Goal: Book appointment/travel/reservation

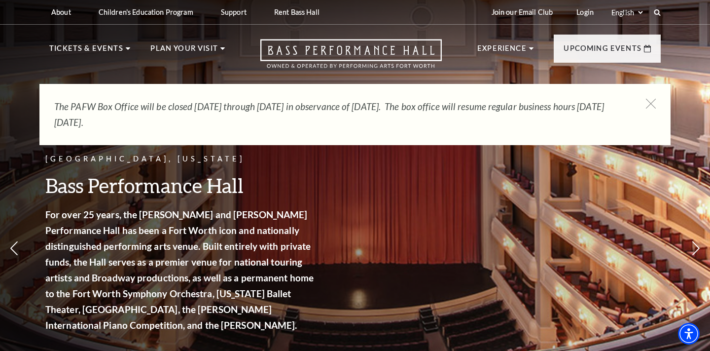
click at [178, 168] on div "[GEOGRAPHIC_DATA], [US_STATE] Bass Performance Hall For over 25 years, the [PER…" at bounding box center [180, 249] width 271 height 212
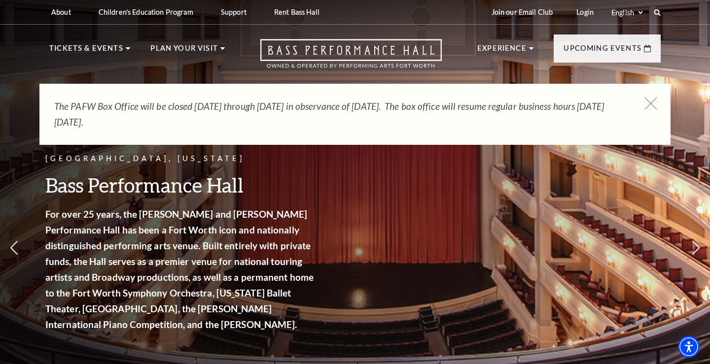
click at [650, 104] on use at bounding box center [651, 103] width 12 height 12
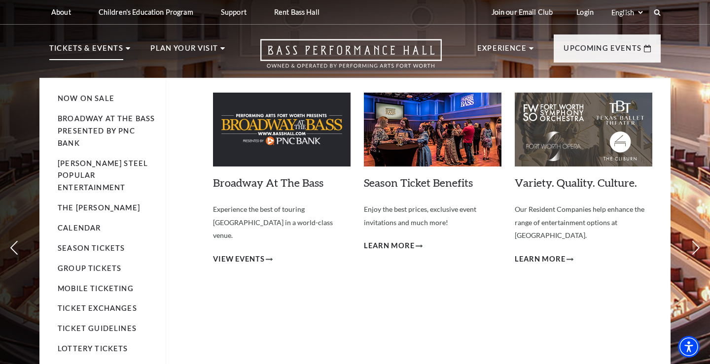
click at [85, 205] on ul "Now On Sale Broadway At The Bass presented by PNC Bank [PERSON_NAME] Steel Popu…" at bounding box center [112, 242] width 108 height 326
click at [88, 224] on link "Calendar" at bounding box center [79, 228] width 43 height 8
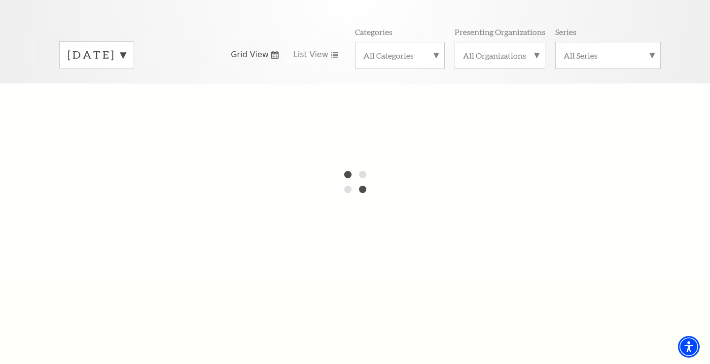
scroll to position [132, 0]
click at [134, 51] on div "[DATE]" at bounding box center [96, 54] width 75 height 27
click at [126, 47] on label "August 2025" at bounding box center [97, 56] width 58 height 18
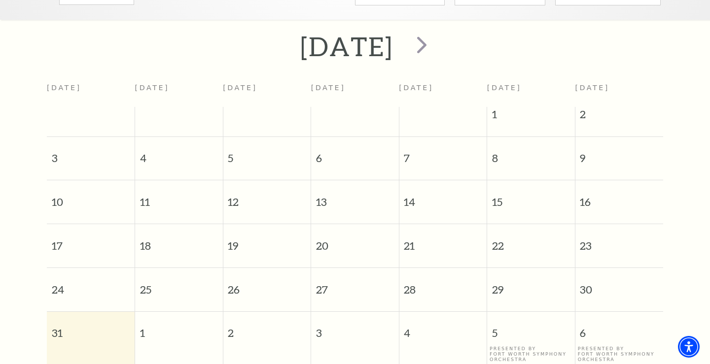
scroll to position [163, 0]
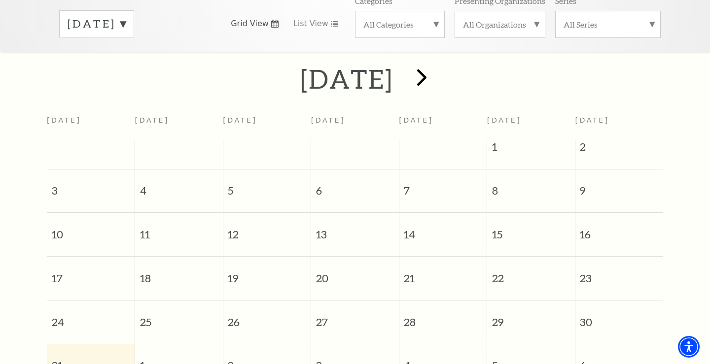
click at [436, 63] on span "next" at bounding box center [422, 77] width 28 height 28
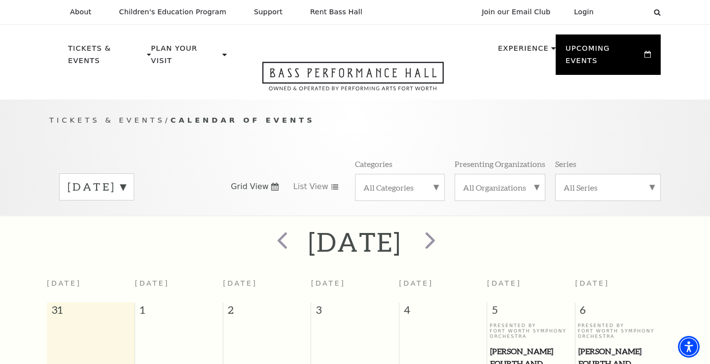
scroll to position [0, 0]
click at [444, 226] on span "next" at bounding box center [430, 240] width 28 height 28
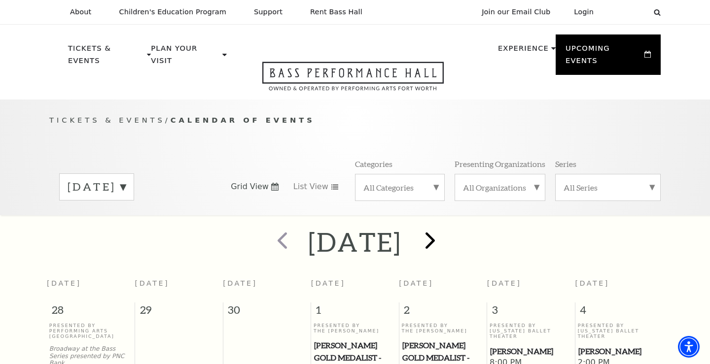
click at [444, 226] on span "next" at bounding box center [430, 240] width 28 height 28
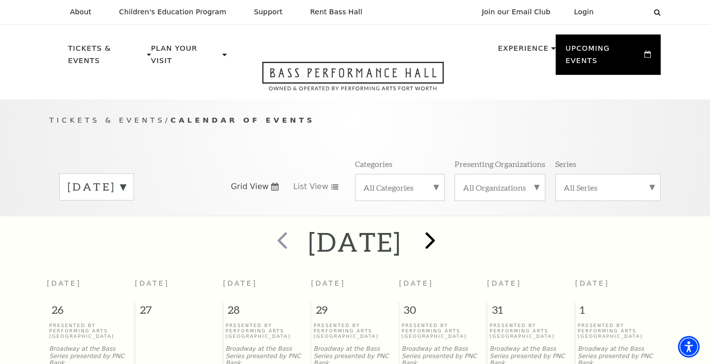
click at [444, 226] on span "next" at bounding box center [430, 240] width 28 height 28
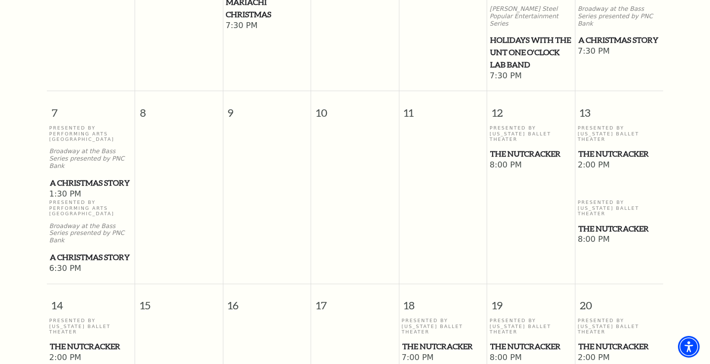
scroll to position [402, 0]
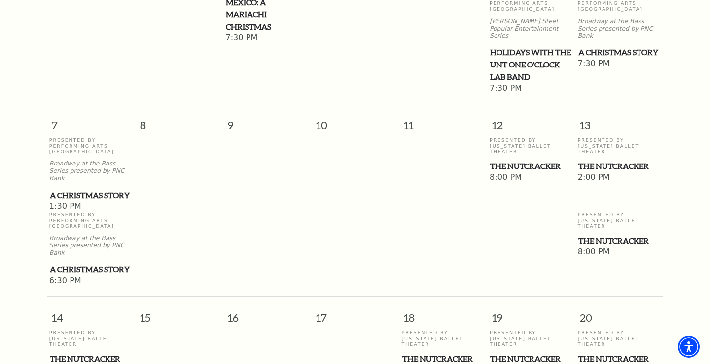
click at [100, 353] on span "The Nutcracker" at bounding box center [91, 359] width 82 height 12
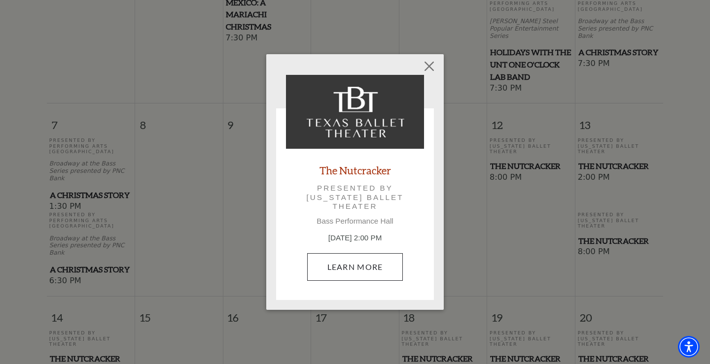
click at [353, 267] on link "Learn More" at bounding box center [355, 267] width 96 height 28
